Goal: Task Accomplishment & Management: Manage account settings

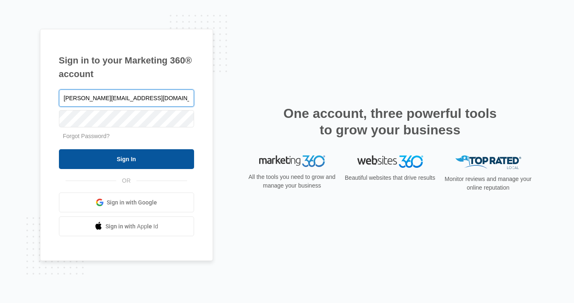
type input "[PERSON_NAME][EMAIL_ADDRESS][DOMAIN_NAME]"
click at [127, 161] on input "Sign In" at bounding box center [126, 159] width 135 height 20
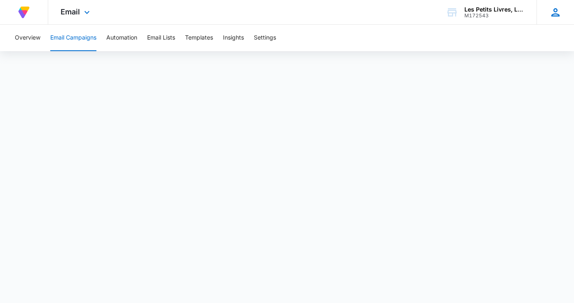
click at [560, 12] on icon at bounding box center [555, 12] width 12 height 12
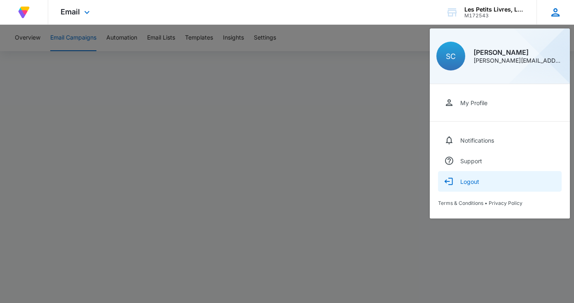
click at [467, 182] on div "Logout" at bounding box center [469, 181] width 19 height 7
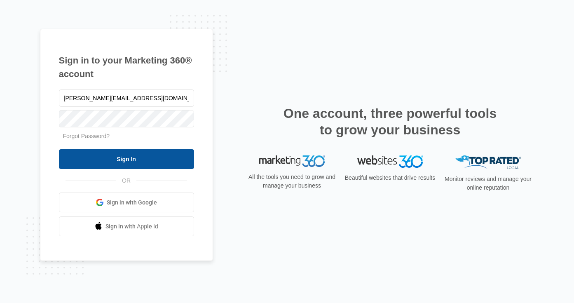
click at [139, 161] on input "Sign In" at bounding box center [126, 159] width 135 height 20
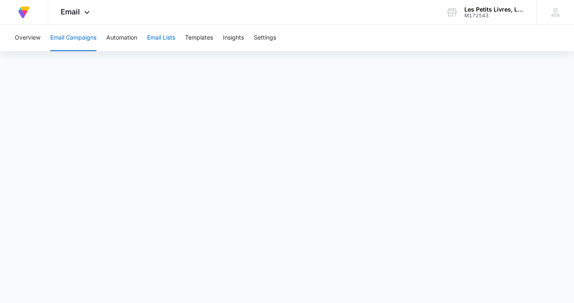
click at [166, 37] on button "Email Lists" at bounding box center [161, 38] width 28 height 26
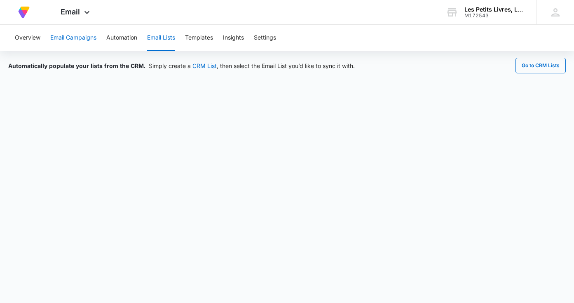
click at [75, 35] on button "Email Campaigns" at bounding box center [73, 38] width 46 height 26
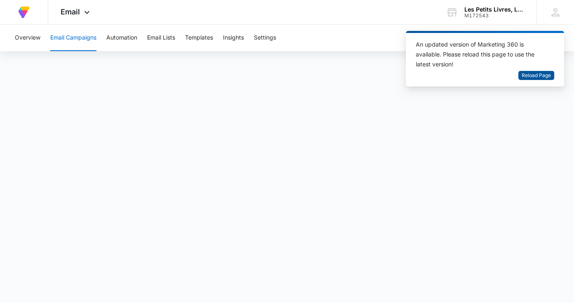
click at [531, 74] on span "Reload Page" at bounding box center [536, 76] width 29 height 8
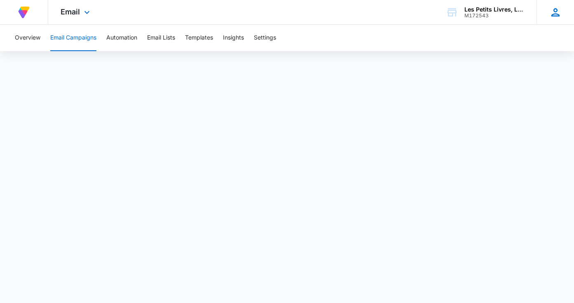
click at [557, 13] on icon at bounding box center [555, 12] width 12 height 12
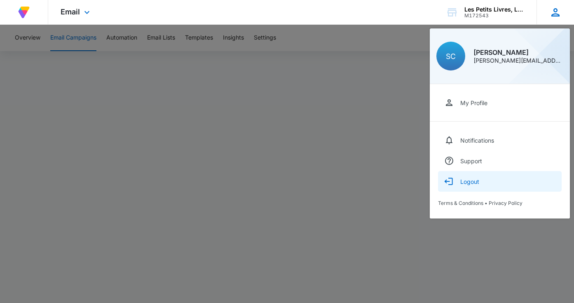
click at [472, 183] on div "Logout" at bounding box center [469, 181] width 19 height 7
